Goal: Task Accomplishment & Management: Use online tool/utility

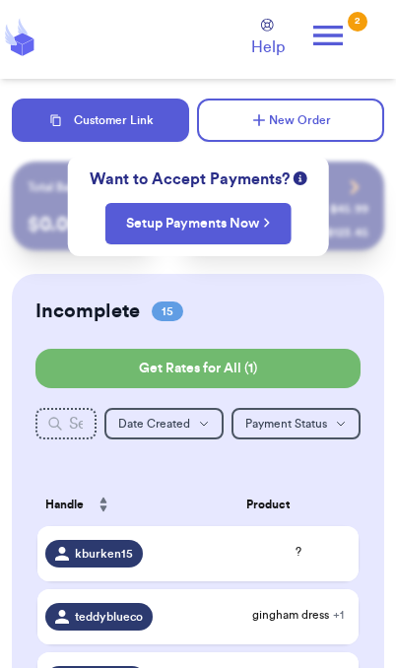
click at [145, 121] on button "Customer Link" at bounding box center [100, 119] width 177 height 43
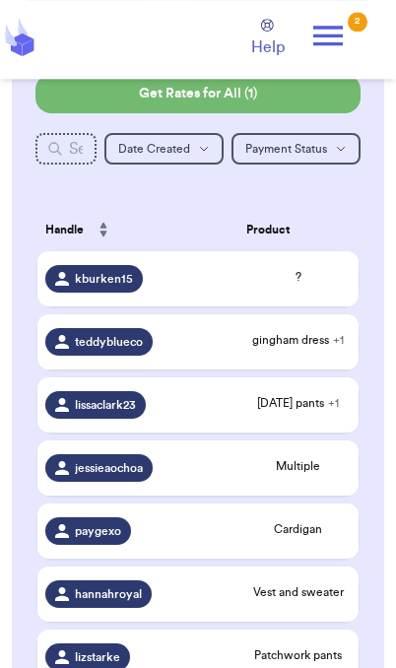
scroll to position [275, 0]
click at [295, 285] on span "?" at bounding box center [298, 277] width 104 height 16
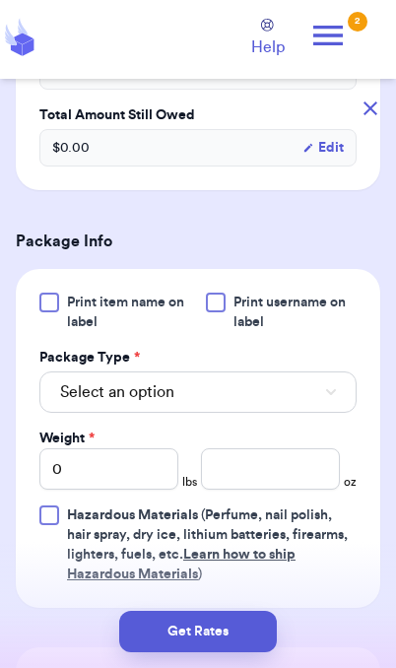
scroll to position [681, 0]
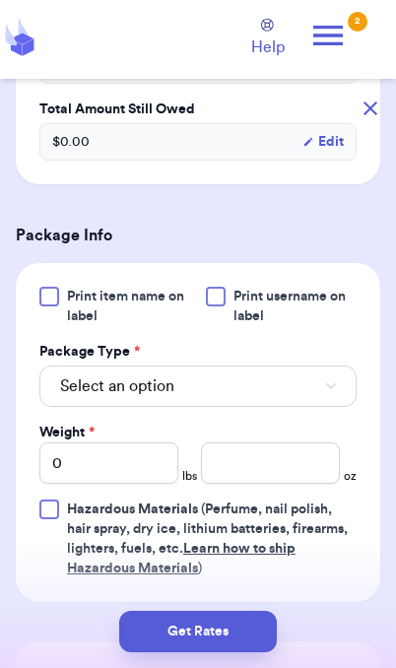
click at [293, 392] on button "Select an option" at bounding box center [197, 385] width 317 height 41
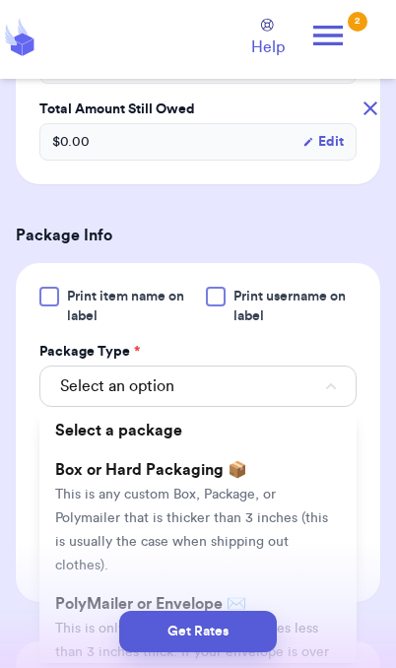
click at [316, 607] on div "Get Rates" at bounding box center [198, 631] width 396 height 73
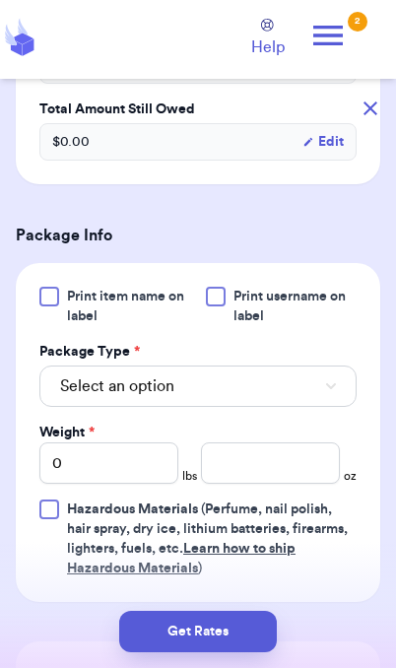
click at [250, 379] on button "Select an option" at bounding box center [197, 385] width 317 height 41
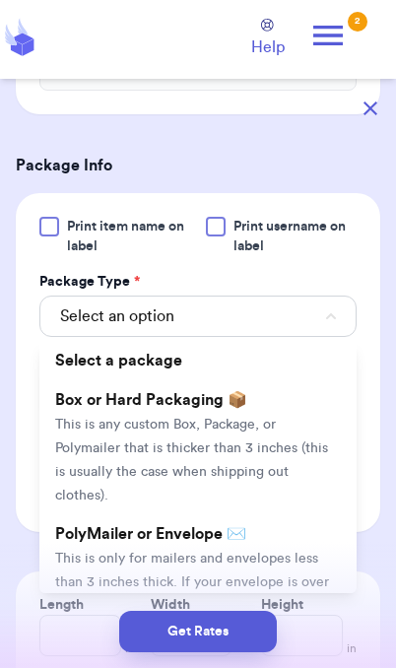
scroll to position [767, 0]
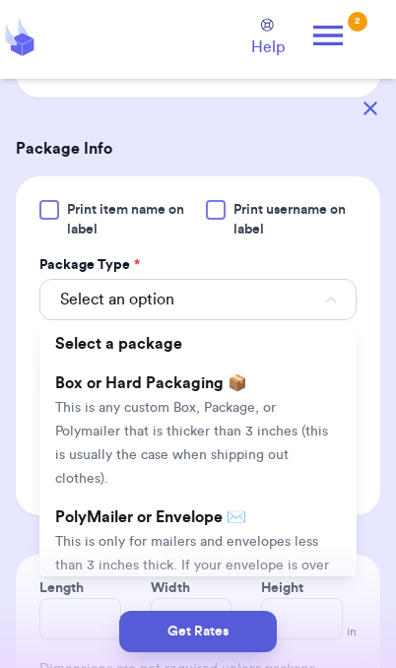
click at [250, 535] on span "This is only for mailers and envelopes less than 3 inches thick. If your envelo…" at bounding box center [192, 577] width 274 height 85
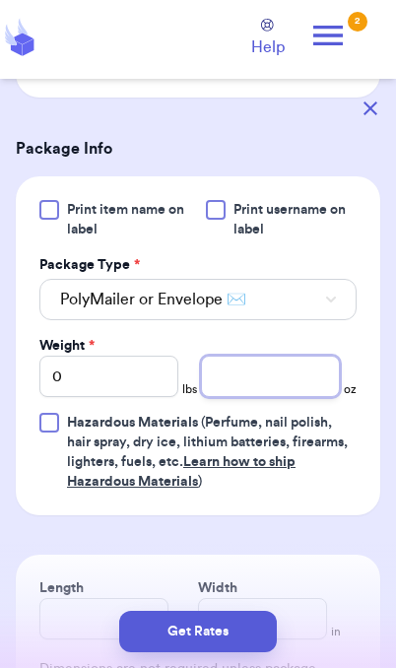
click at [279, 377] on input "number" at bounding box center [270, 376] width 139 height 41
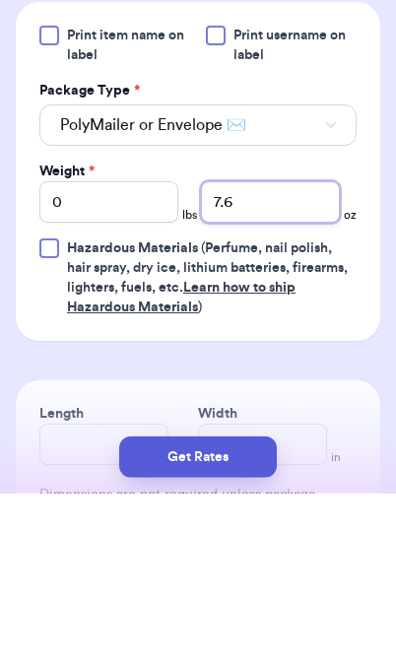
type input "7.6"
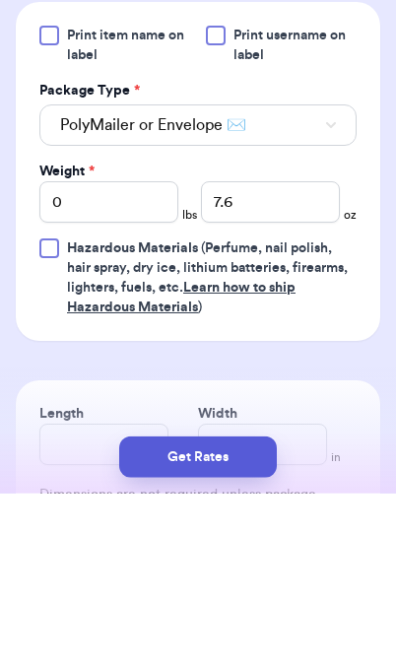
scroll to position [81, 0]
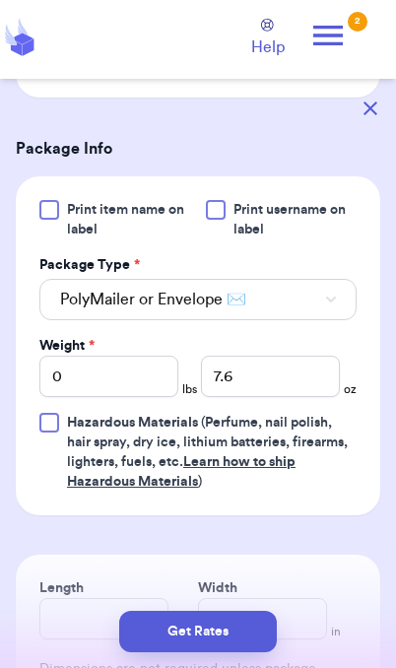
click at [256, 643] on button "Get Rates" at bounding box center [198, 631] width 158 height 41
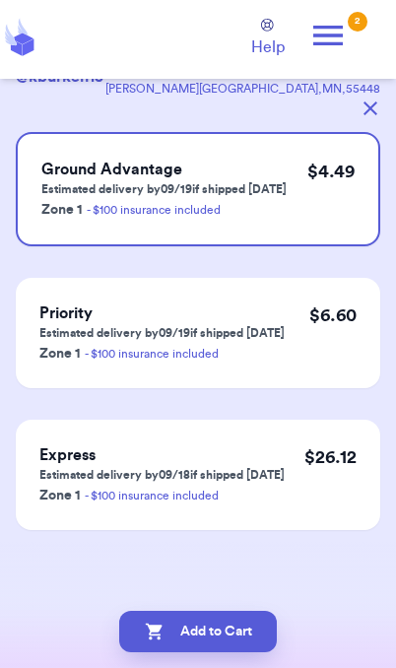
scroll to position [0, 0]
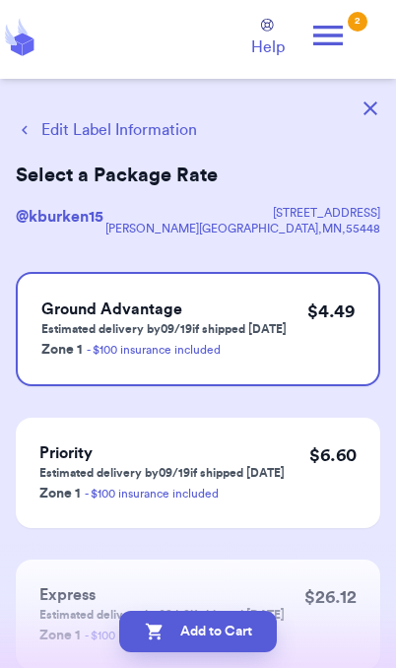
click at [244, 639] on button "Add to Cart" at bounding box center [198, 631] width 158 height 41
checkbox input "true"
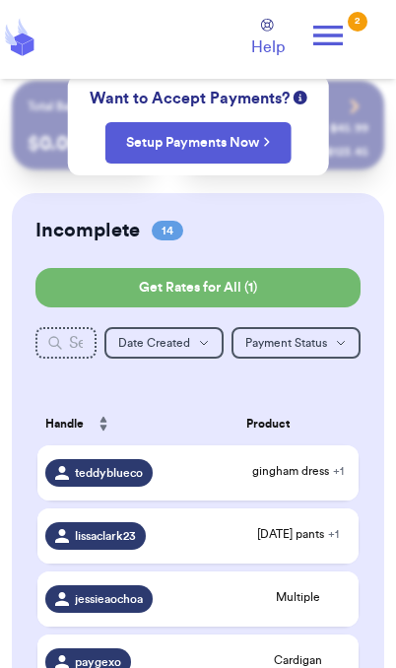
click at [326, 479] on span "gingham dress + 1" at bounding box center [298, 471] width 104 height 16
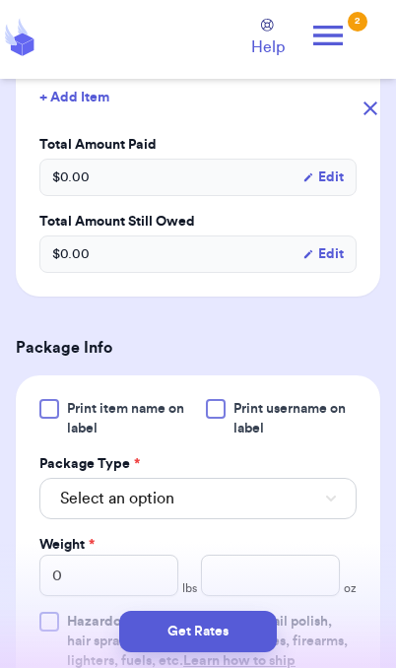
scroll to position [652, 0]
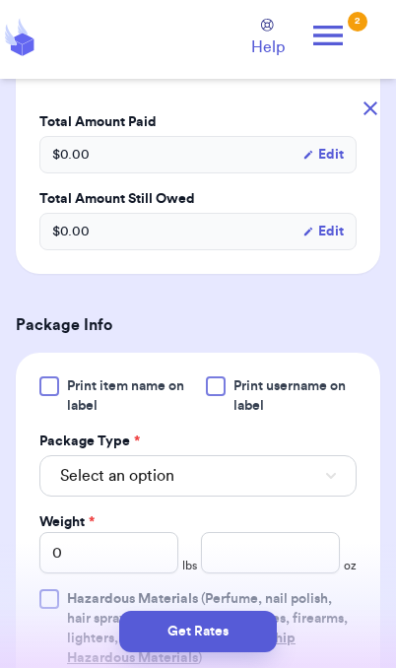
click at [307, 493] on button "Select an option" at bounding box center [197, 475] width 317 height 41
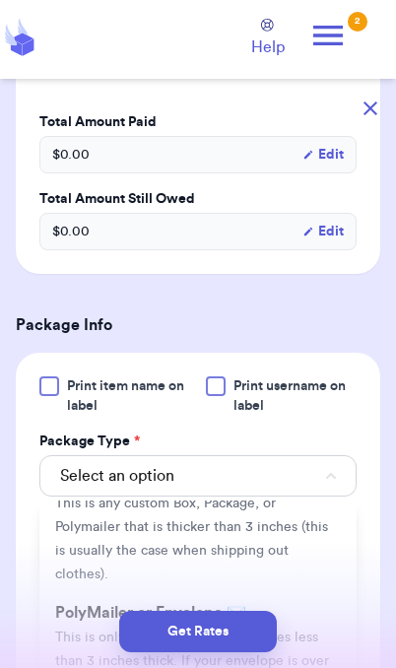
scroll to position [121, 0]
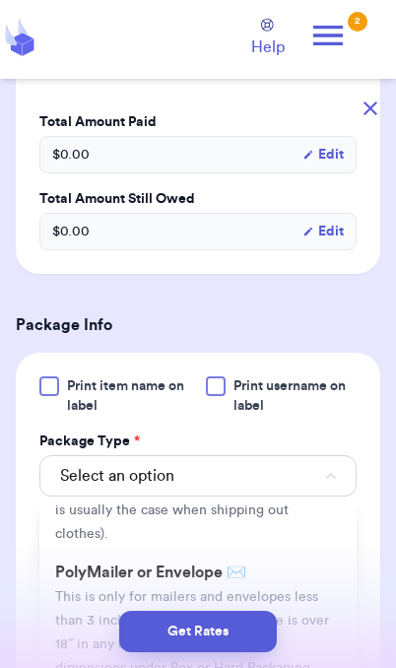
click at [310, 582] on li "PolyMailer or Envelope ✉️ This is only for mailers and envelopes less than 3 in…" at bounding box center [197, 620] width 317 height 134
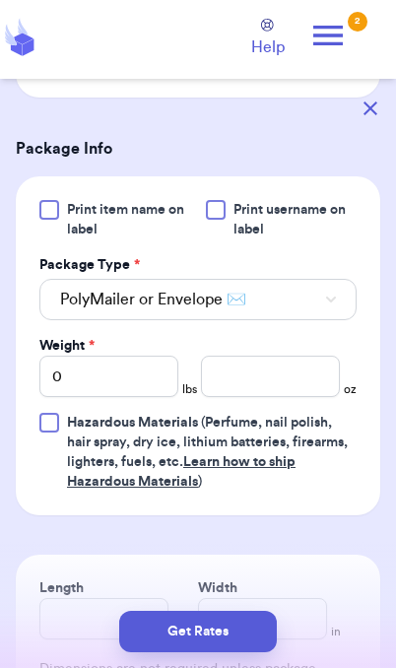
scroll to position [869, 0]
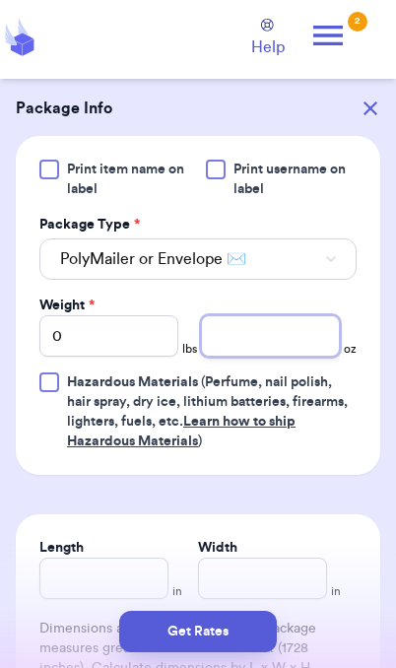
click at [292, 320] on input "number" at bounding box center [270, 335] width 139 height 41
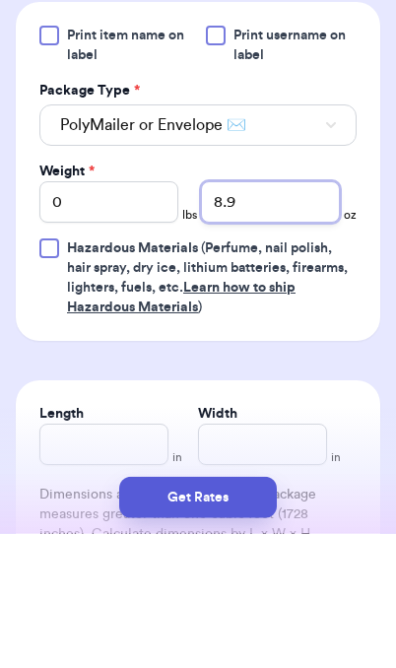
type input "8.9"
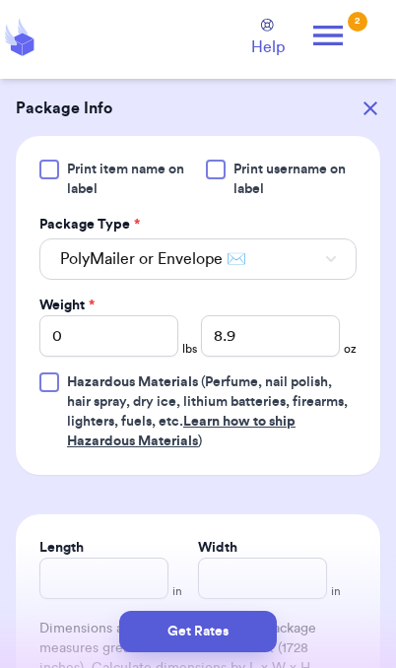
click at [243, 633] on button "Get Rates" at bounding box center [198, 631] width 158 height 41
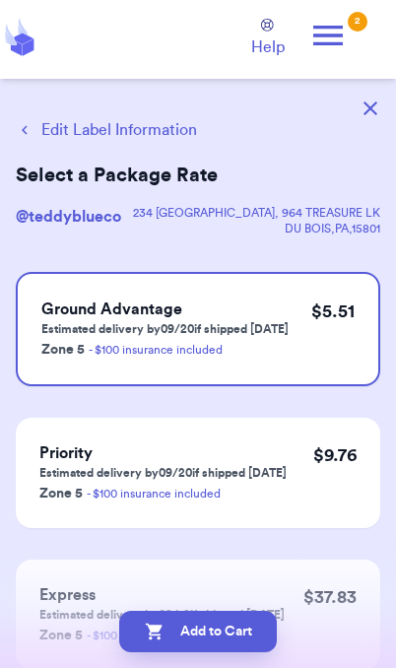
click at [260, 641] on button "Add to Cart" at bounding box center [198, 631] width 158 height 41
checkbox input "true"
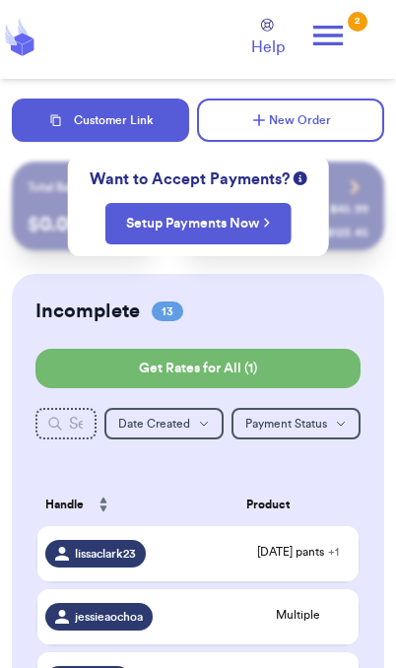
click at [126, 137] on button "Customer Link" at bounding box center [100, 119] width 177 height 43
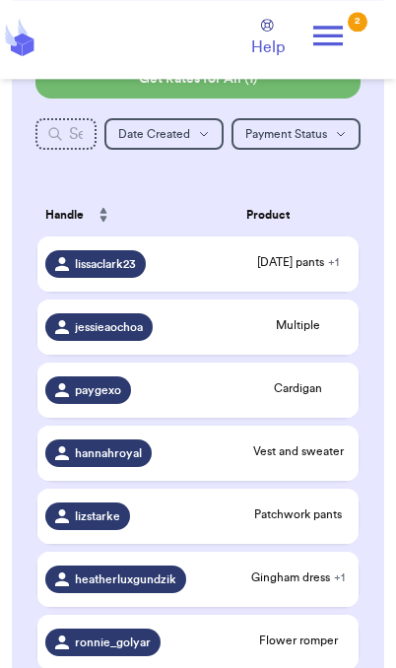
scroll to position [290, 0]
click at [322, 544] on td "Patchwork pants" at bounding box center [298, 516] width 120 height 55
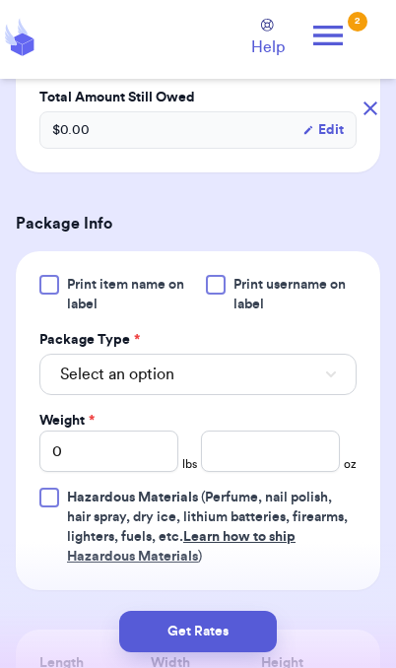
scroll to position [700, 0]
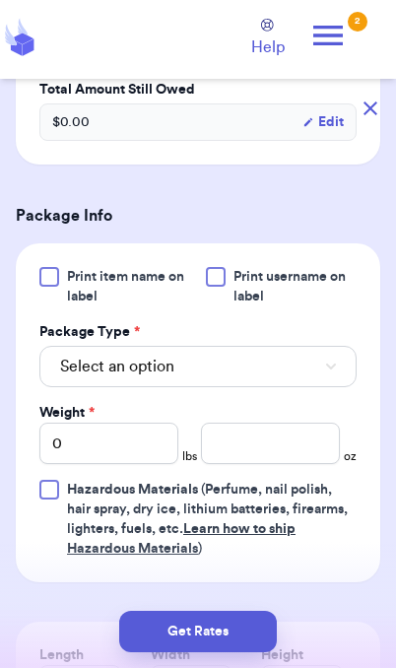
click at [315, 380] on button "Select an option" at bounding box center [197, 366] width 317 height 41
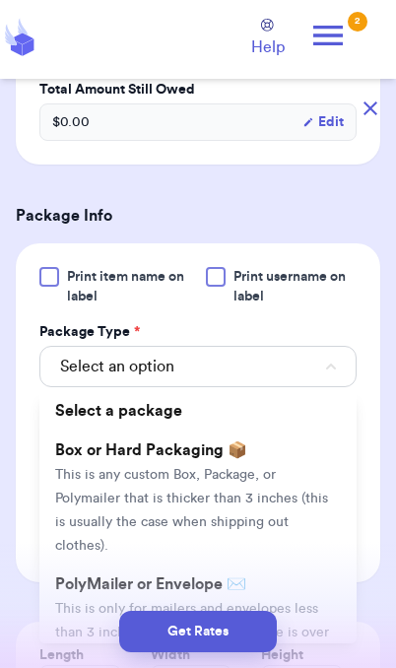
click at [309, 602] on span "This is only for mailers and envelopes less than 3 inches thick. If your envelo…" at bounding box center [192, 644] width 274 height 85
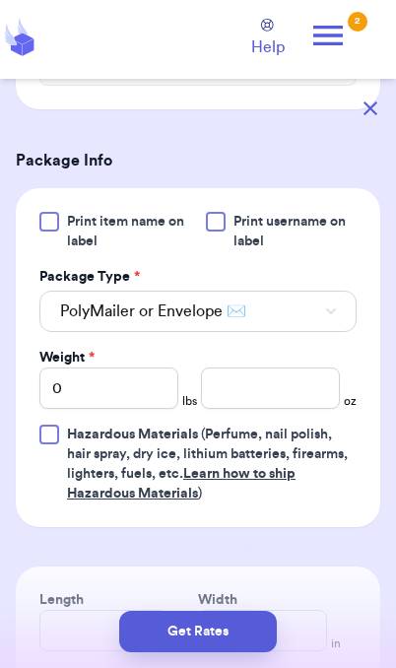
scroll to position [766, 0]
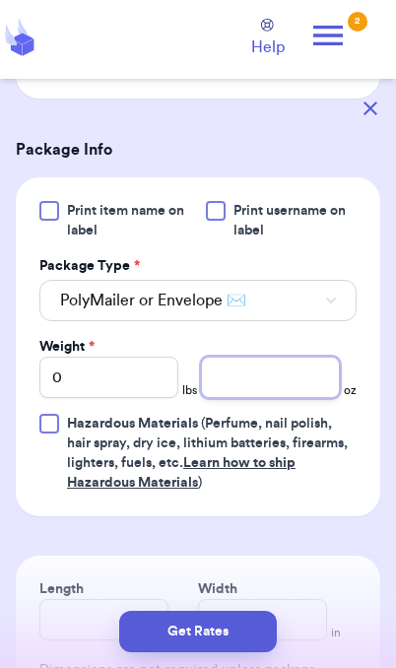
click at [276, 377] on input "number" at bounding box center [270, 377] width 139 height 41
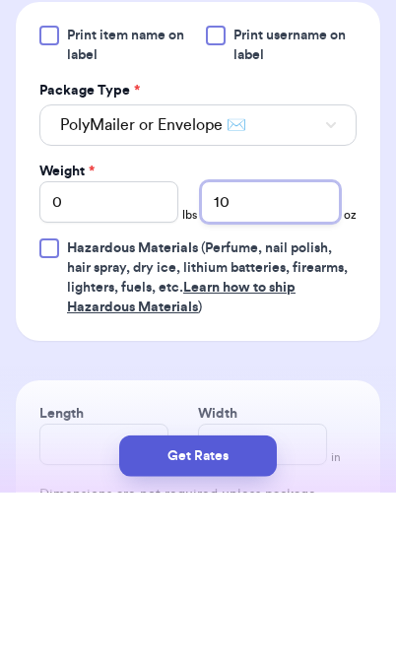
type input "10"
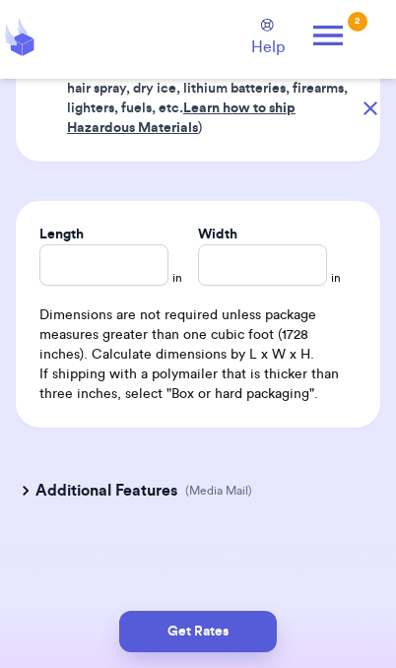
scroll to position [1121, 0]
click at [241, 632] on button "Get Rates" at bounding box center [198, 631] width 158 height 41
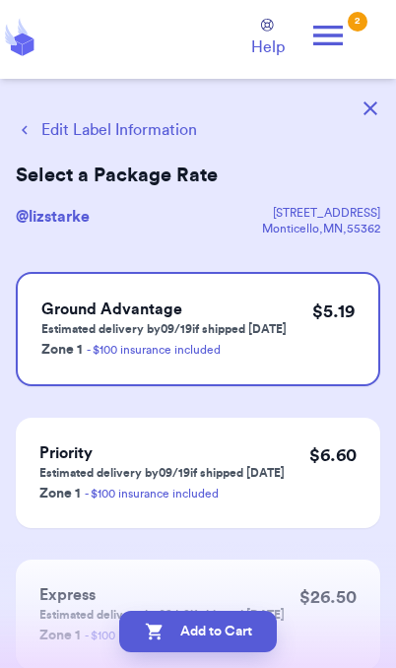
click at [244, 639] on button "Add to Cart" at bounding box center [198, 631] width 158 height 41
checkbox input "true"
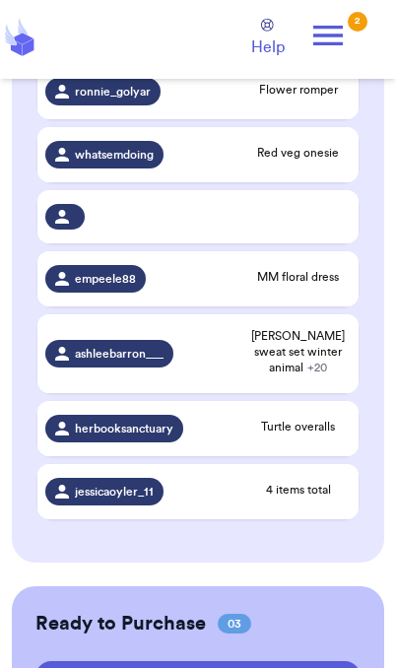
scroll to position [1045, 0]
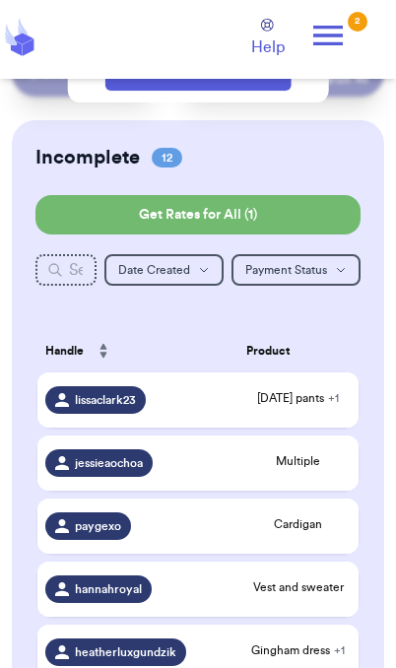
click at [322, 406] on span "[DATE] pants + 1" at bounding box center [298, 398] width 104 height 16
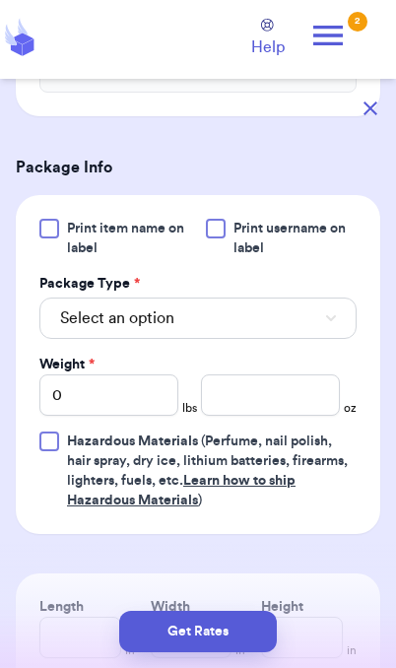
scroll to position [790, 0]
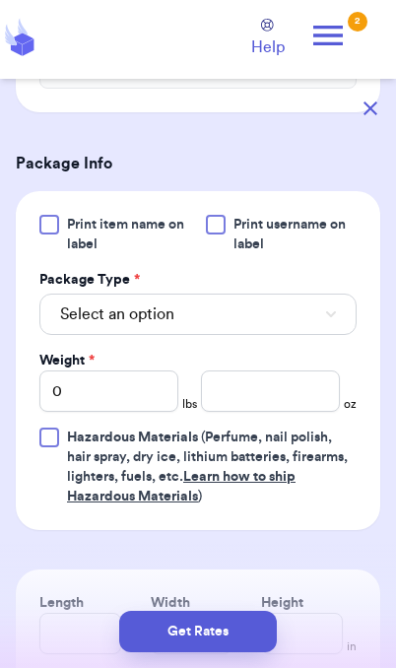
click at [323, 335] on button "Select an option" at bounding box center [197, 314] width 317 height 41
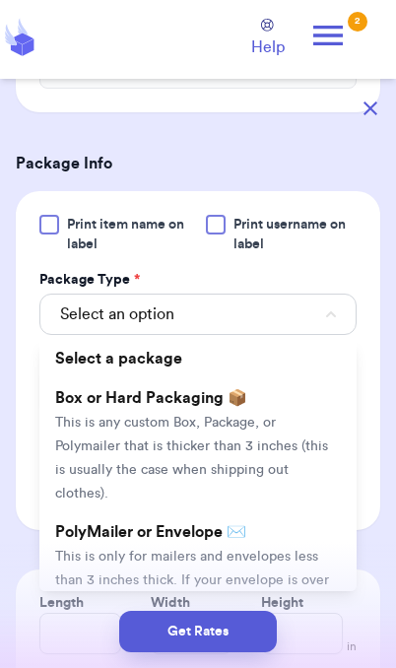
click at [297, 571] on span "This is only for mailers and envelopes less than 3 inches thick. If your envelo…" at bounding box center [192, 592] width 274 height 85
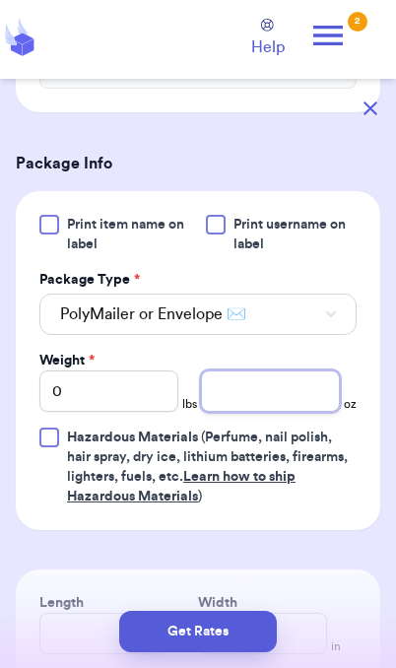
click at [274, 412] on input "number" at bounding box center [270, 390] width 139 height 41
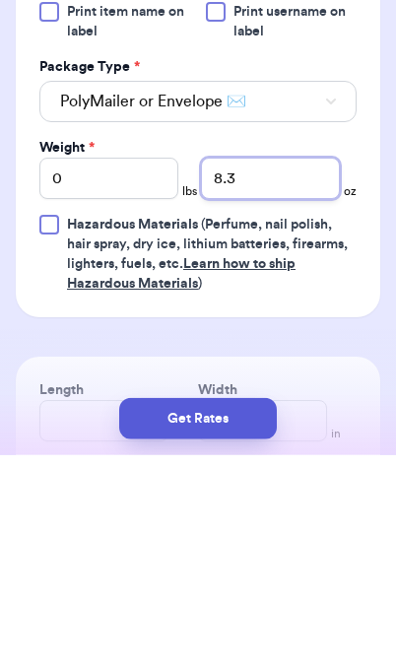
type input "8.3"
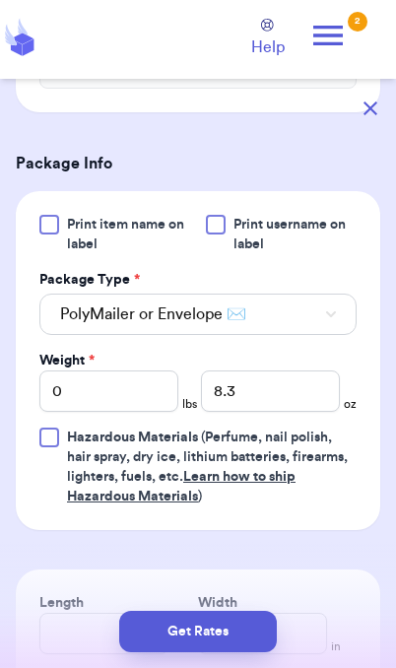
click at [245, 632] on button "Get Rates" at bounding box center [198, 631] width 158 height 41
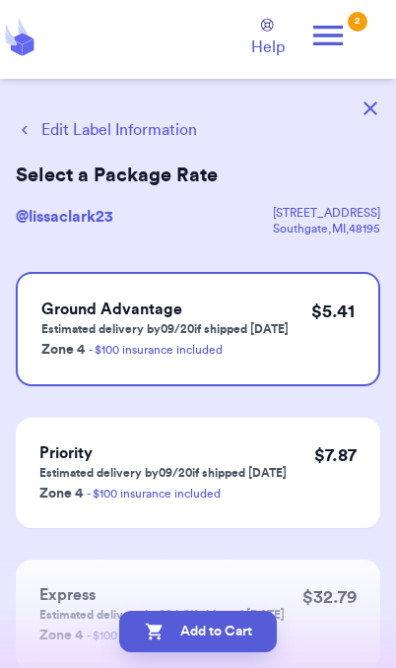
click at [254, 642] on button "Add to Cart" at bounding box center [198, 631] width 158 height 41
checkbox input "true"
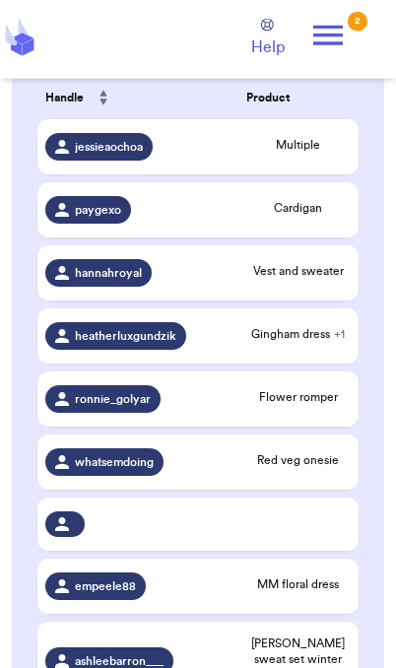
scroll to position [408, 0]
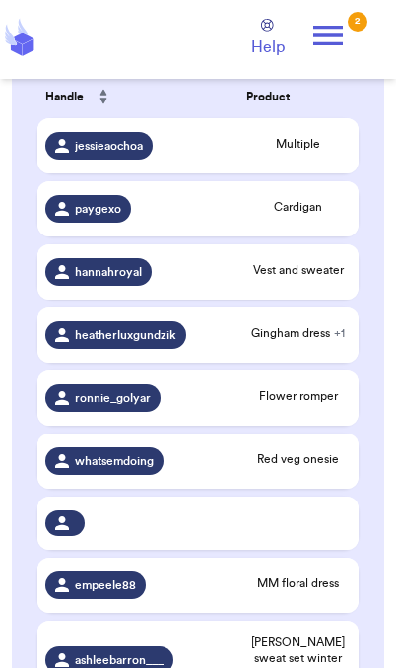
click at [293, 340] on span "Gingham dress + 1" at bounding box center [298, 333] width 104 height 16
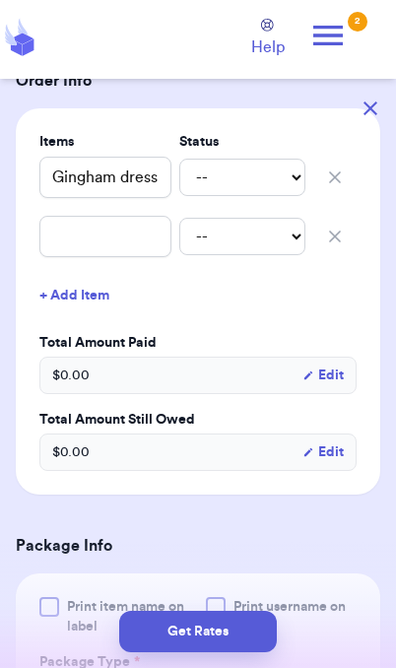
scroll to position [414, 0]
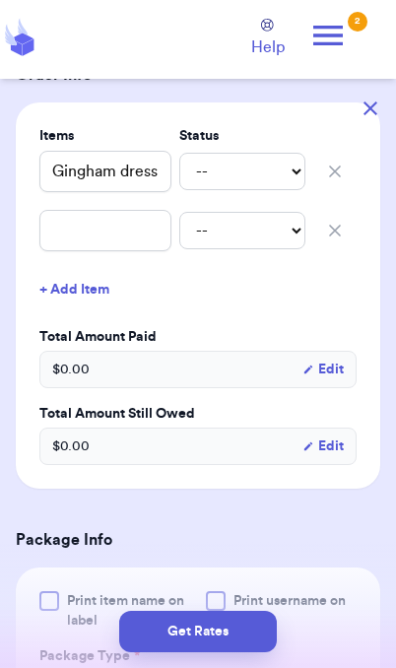
click at [377, 113] on button "button" at bounding box center [370, 108] width 43 height 43
